Goal: Transaction & Acquisition: Obtain resource

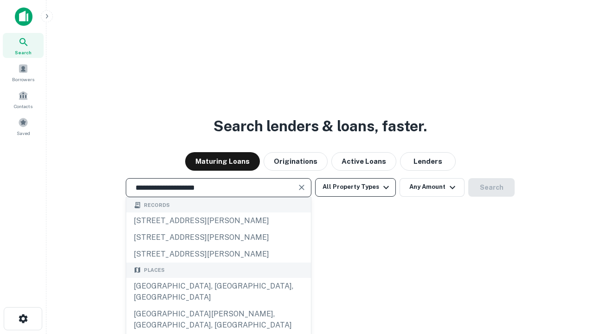
click at [356, 187] on button "All Property Types" at bounding box center [355, 187] width 81 height 19
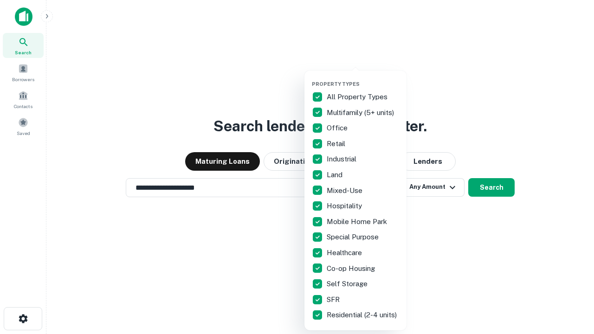
type input "**********"
click at [363, 78] on button "button" at bounding box center [363, 78] width 102 height 0
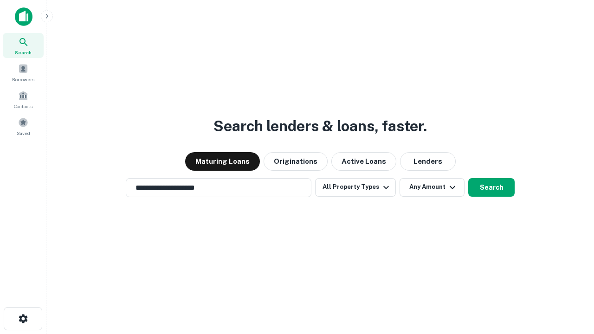
scroll to position [14, 0]
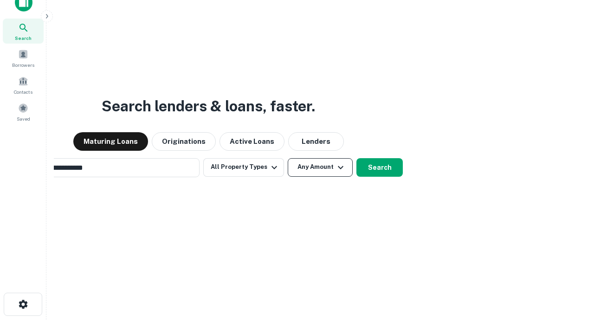
click at [288, 158] on button "Any Amount" at bounding box center [320, 167] width 65 height 19
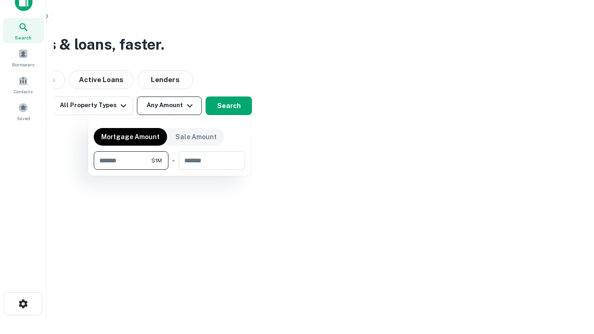
type input "*******"
click at [170, 170] on button "button" at bounding box center [169, 170] width 151 height 0
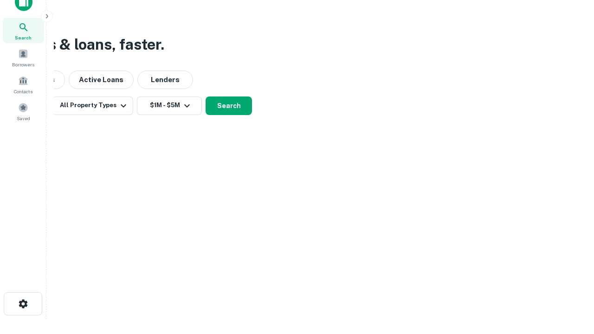
scroll to position [0, 0]
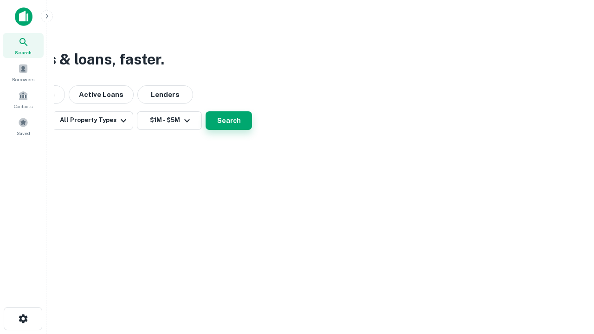
click at [252, 130] on button "Search" at bounding box center [229, 120] width 46 height 19
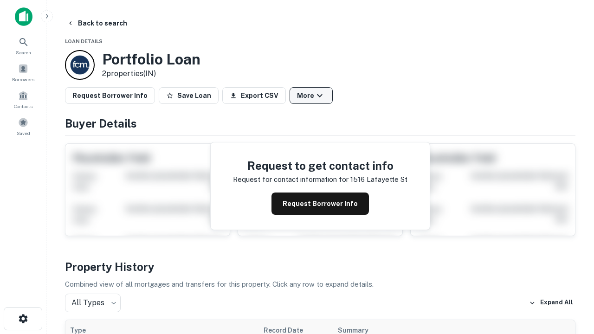
click at [311, 96] on button "More" at bounding box center [311, 95] width 43 height 17
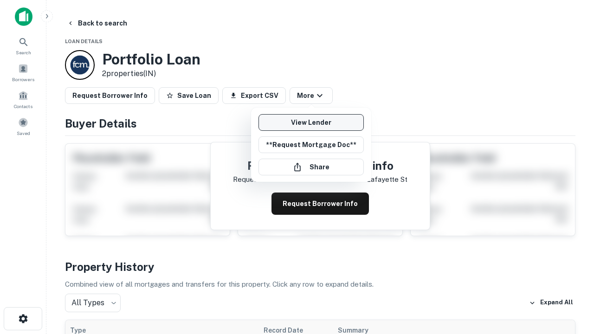
click at [311, 123] on link "View Lender" at bounding box center [311, 122] width 105 height 17
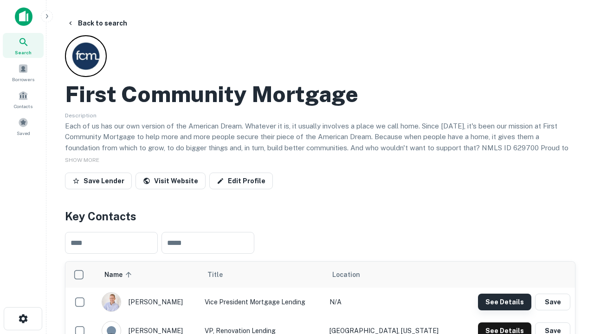
click at [505, 302] on button "See Details" at bounding box center [504, 302] width 53 height 17
click at [23, 319] on icon "button" at bounding box center [23, 318] width 11 height 11
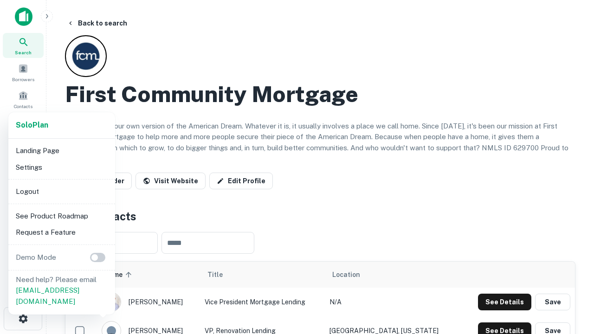
click at [61, 191] on li "Logout" at bounding box center [61, 191] width 99 height 17
